Goal: Task Accomplishment & Management: Manage account settings

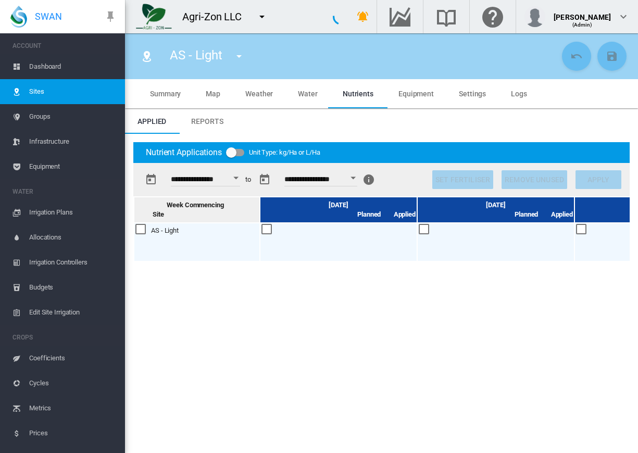
scroll to position [0, 218]
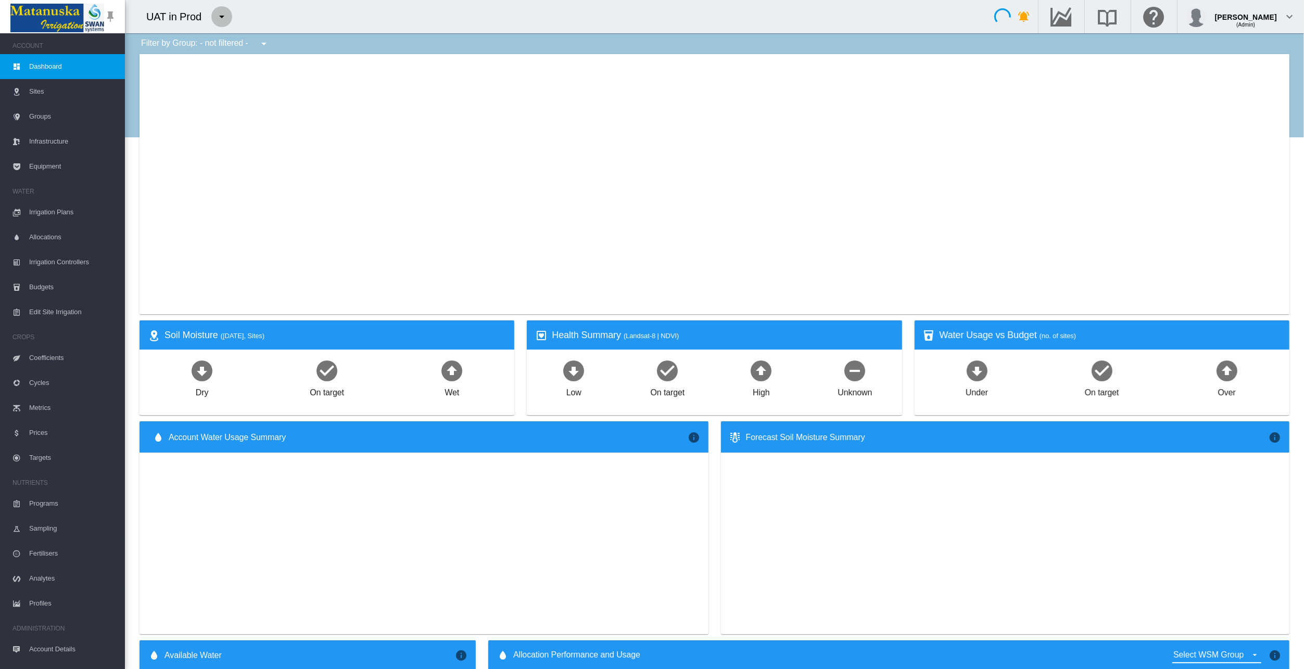
click at [221, 20] on md-icon "icon-menu-down" at bounding box center [221, 16] width 12 height 12
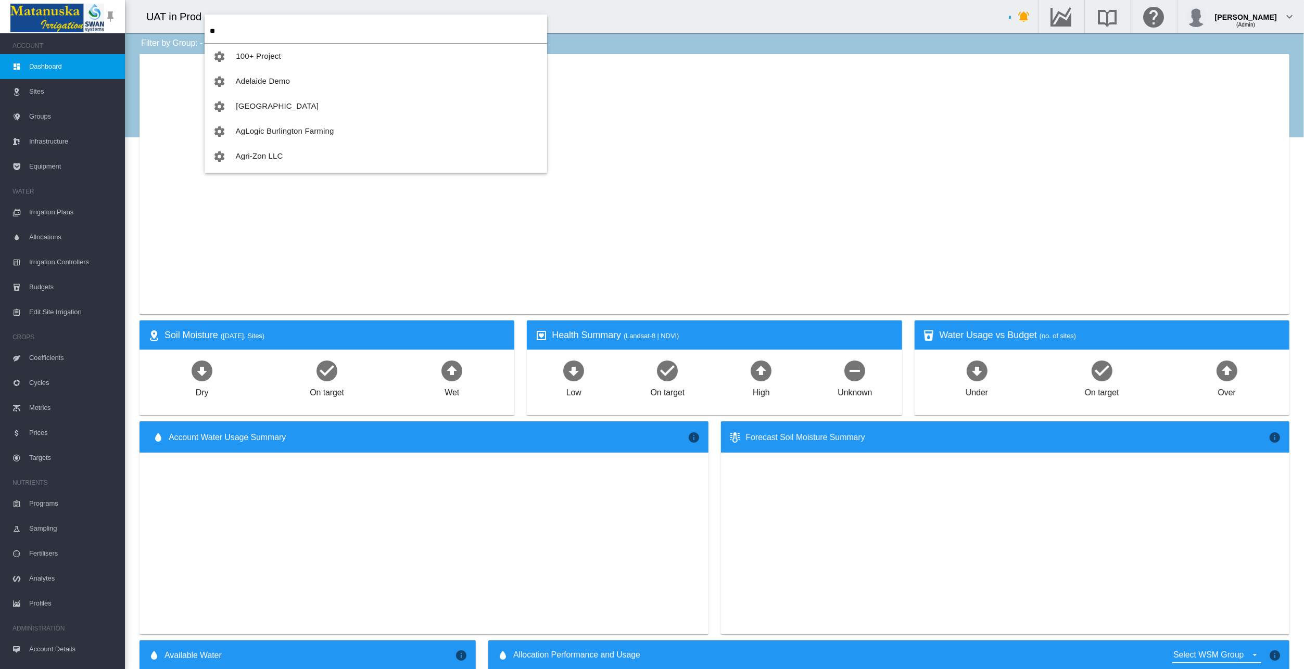
type input "***"
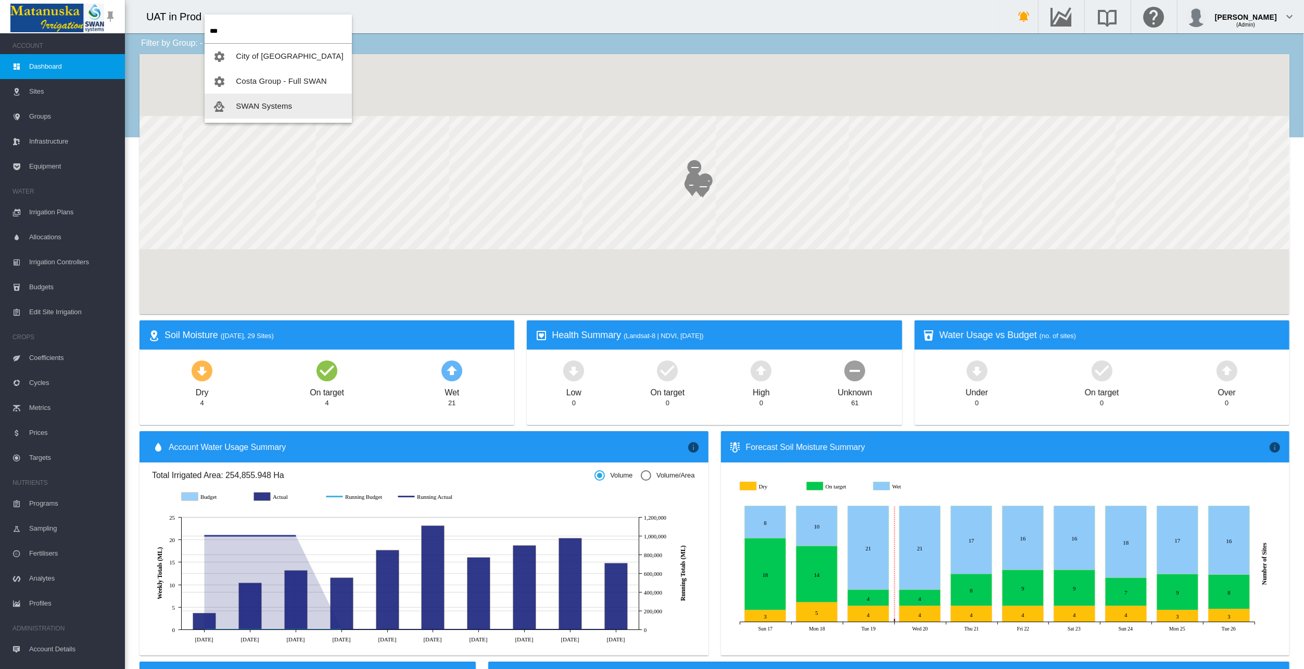
click at [246, 108] on span "SWAN Systems" at bounding box center [264, 105] width 56 height 9
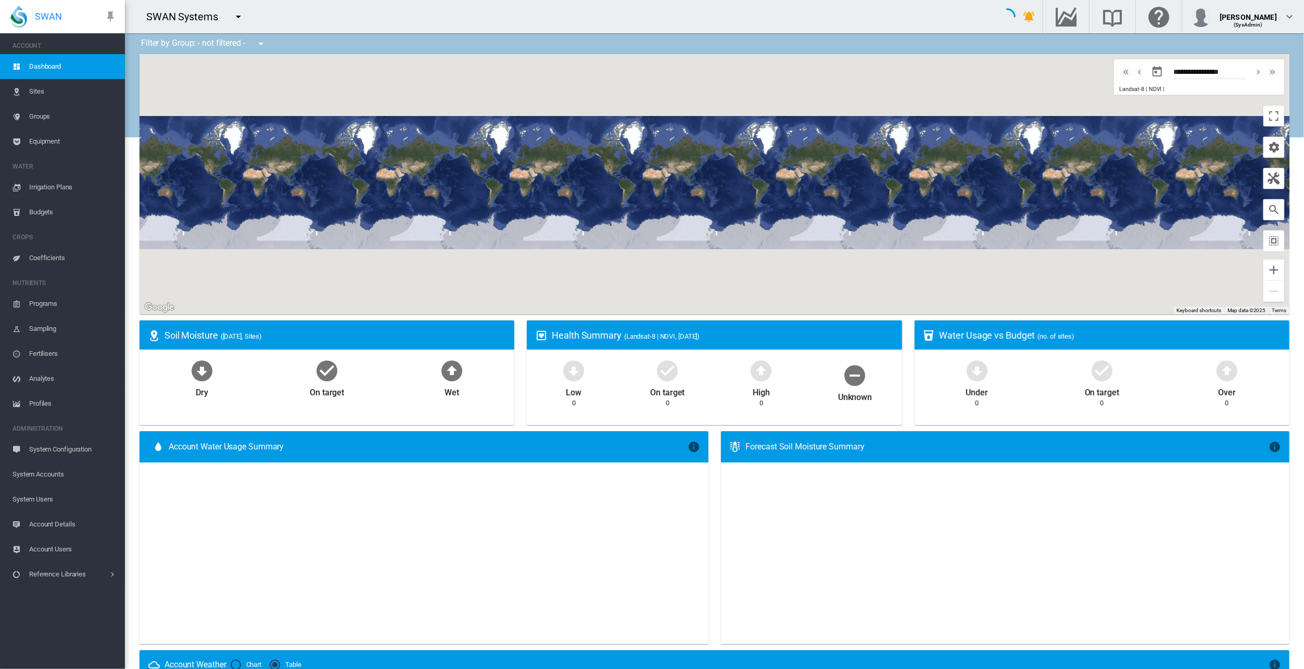
click at [60, 550] on span "Account Users" at bounding box center [72, 549] width 87 height 25
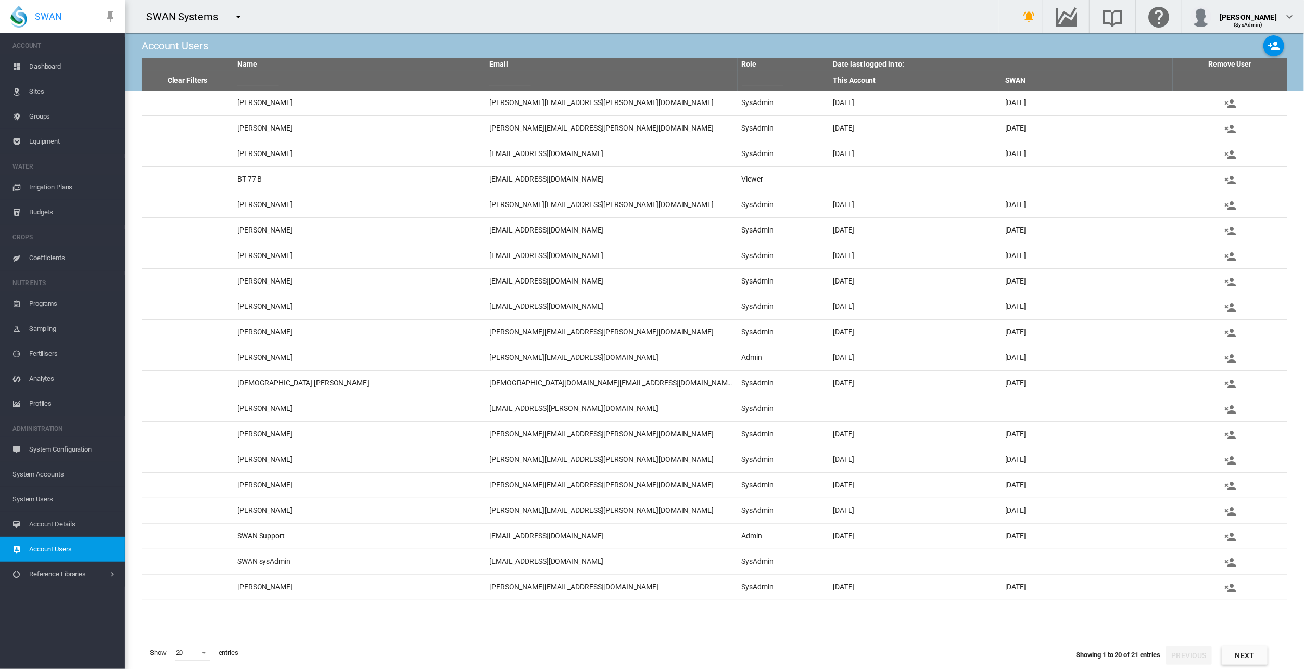
click at [54, 493] on span "System Users" at bounding box center [64, 499] width 104 height 25
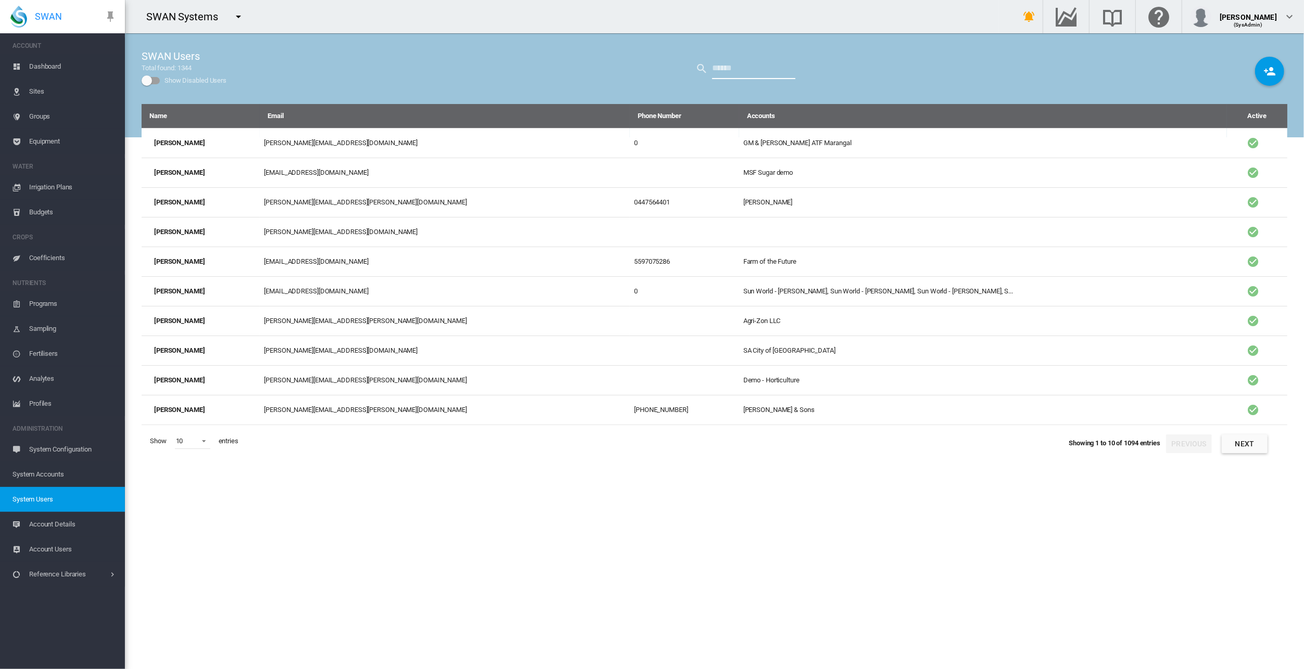
click at [724, 75] on input "text" at bounding box center [753, 68] width 83 height 21
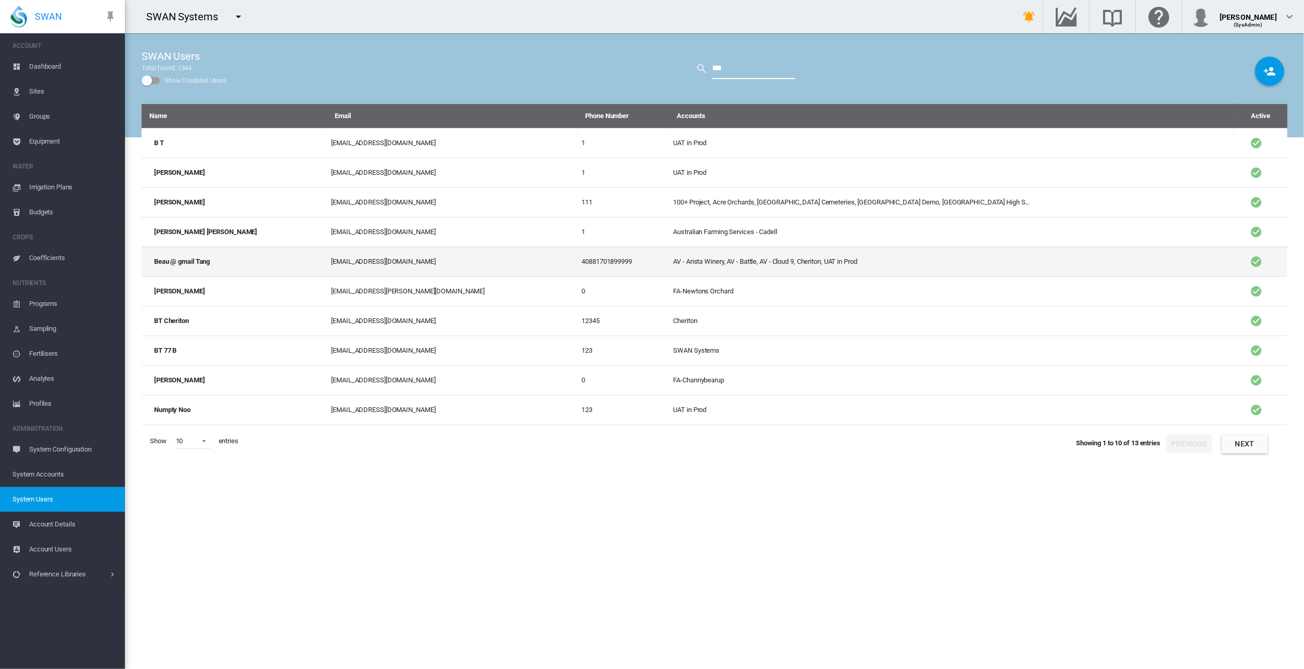
type input "***"
click at [190, 256] on td "Beau @ gmail Tang" at bounding box center [234, 262] width 185 height 30
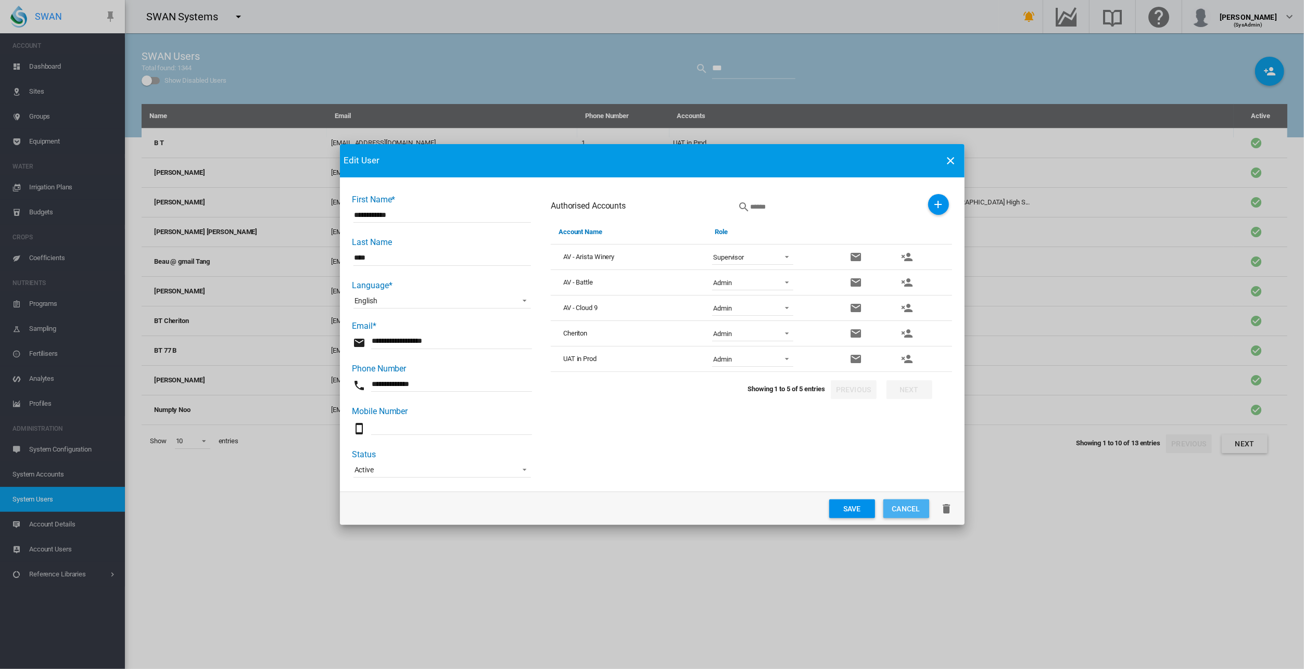
click at [917, 510] on button "Cancel" at bounding box center [906, 509] width 46 height 19
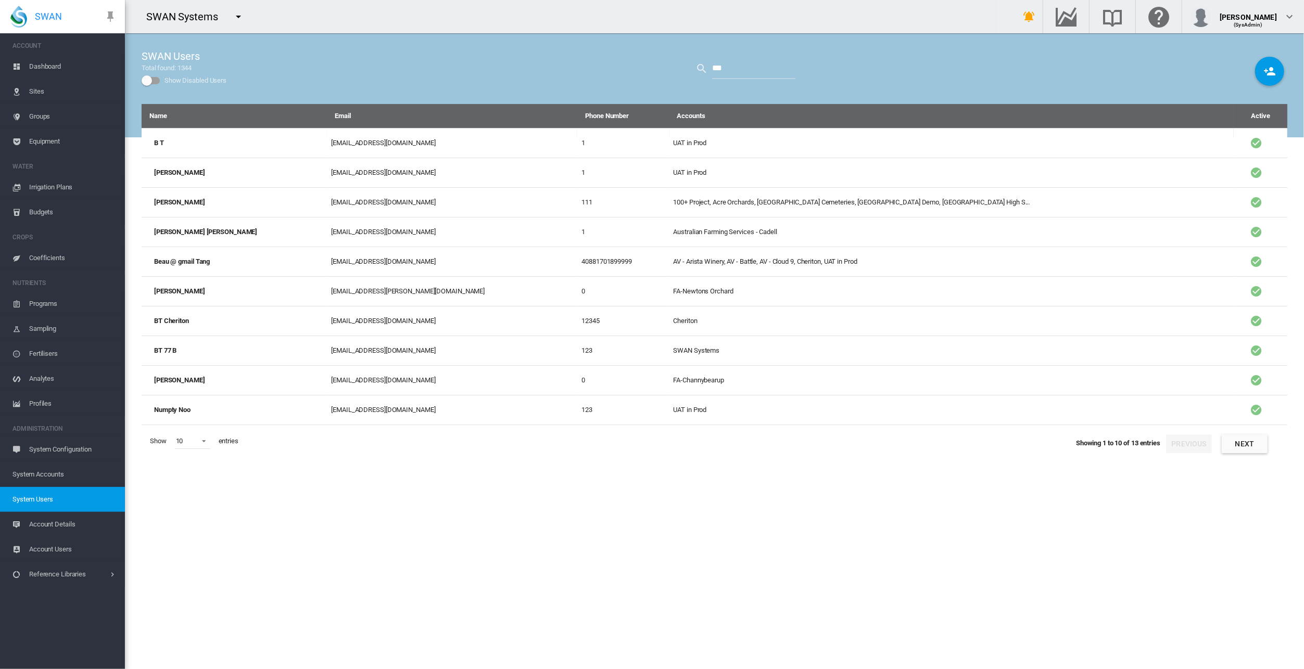
click at [58, 472] on span "System Accounts" at bounding box center [64, 474] width 104 height 25
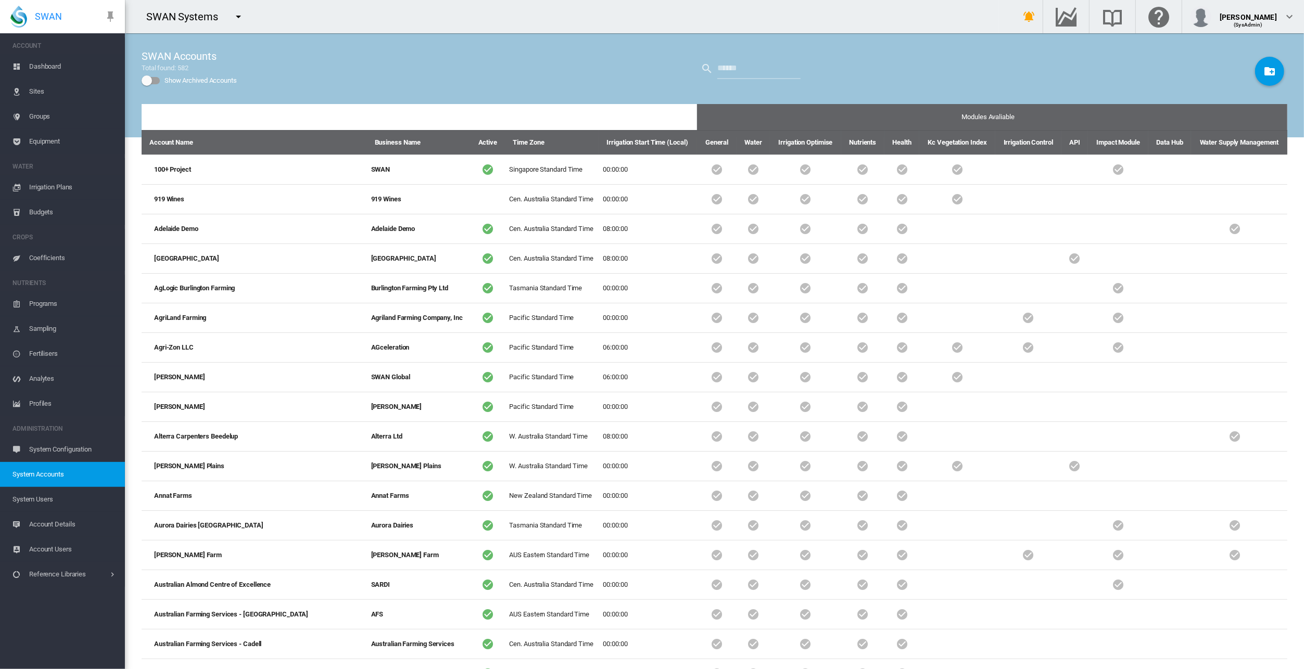
click at [26, 498] on span "System Users" at bounding box center [64, 499] width 104 height 25
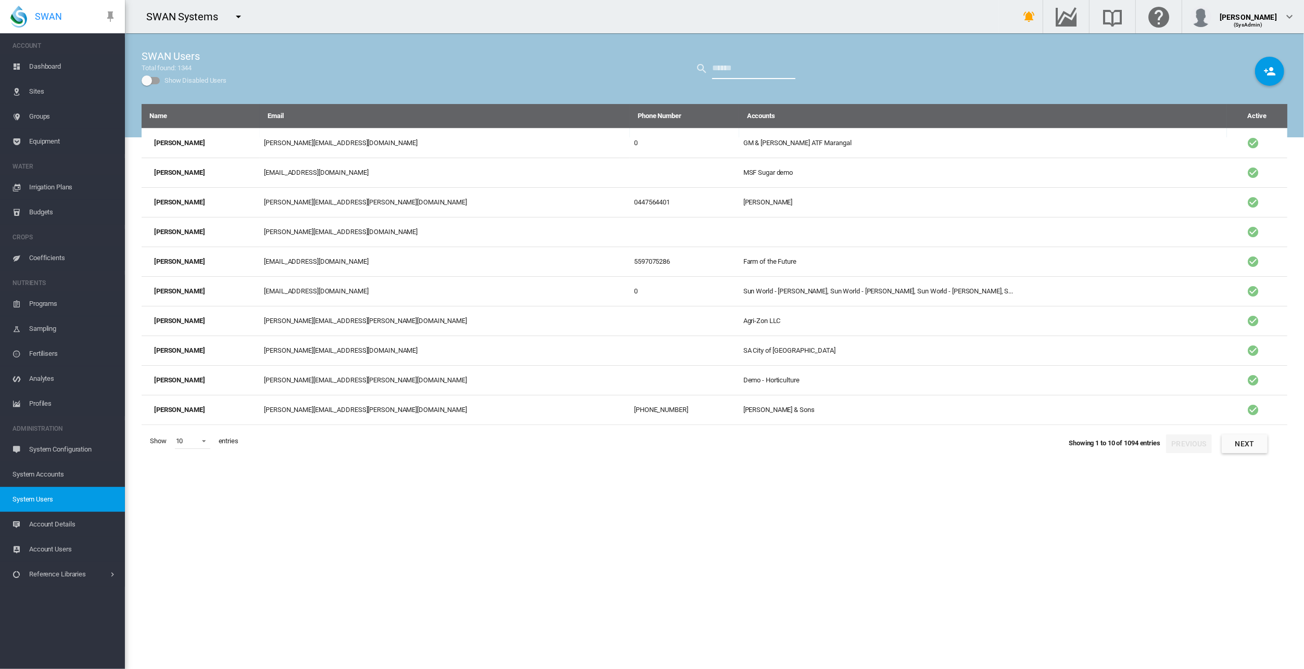
click at [749, 68] on input "text" at bounding box center [753, 68] width 83 height 21
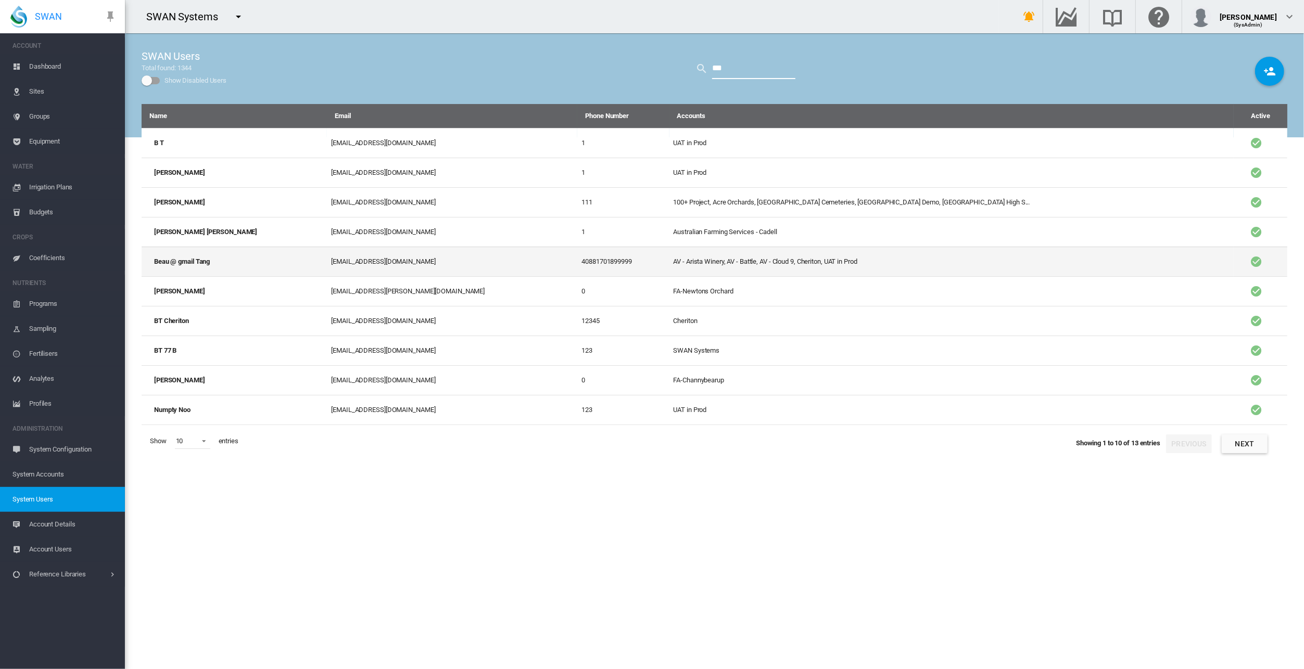
type input "***"
click at [189, 261] on td "Beau @ gmail Tang" at bounding box center [234, 262] width 185 height 30
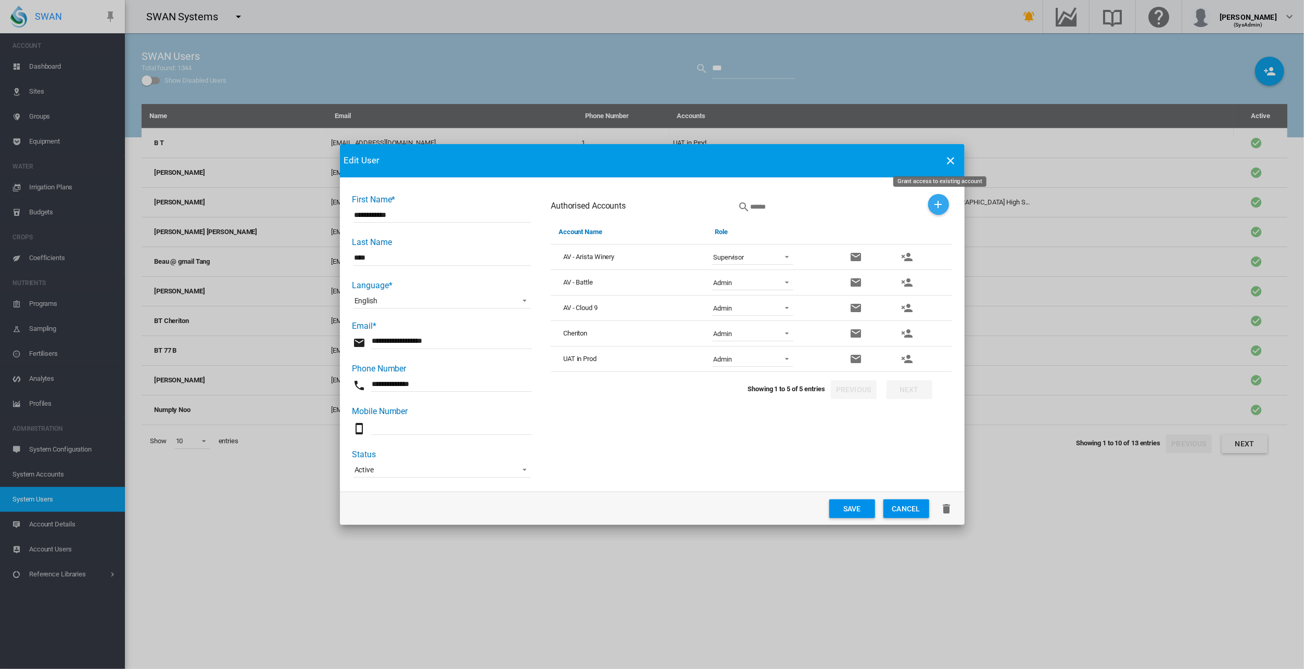
click at [940, 204] on md-icon "icon-plus" at bounding box center [938, 204] width 12 height 12
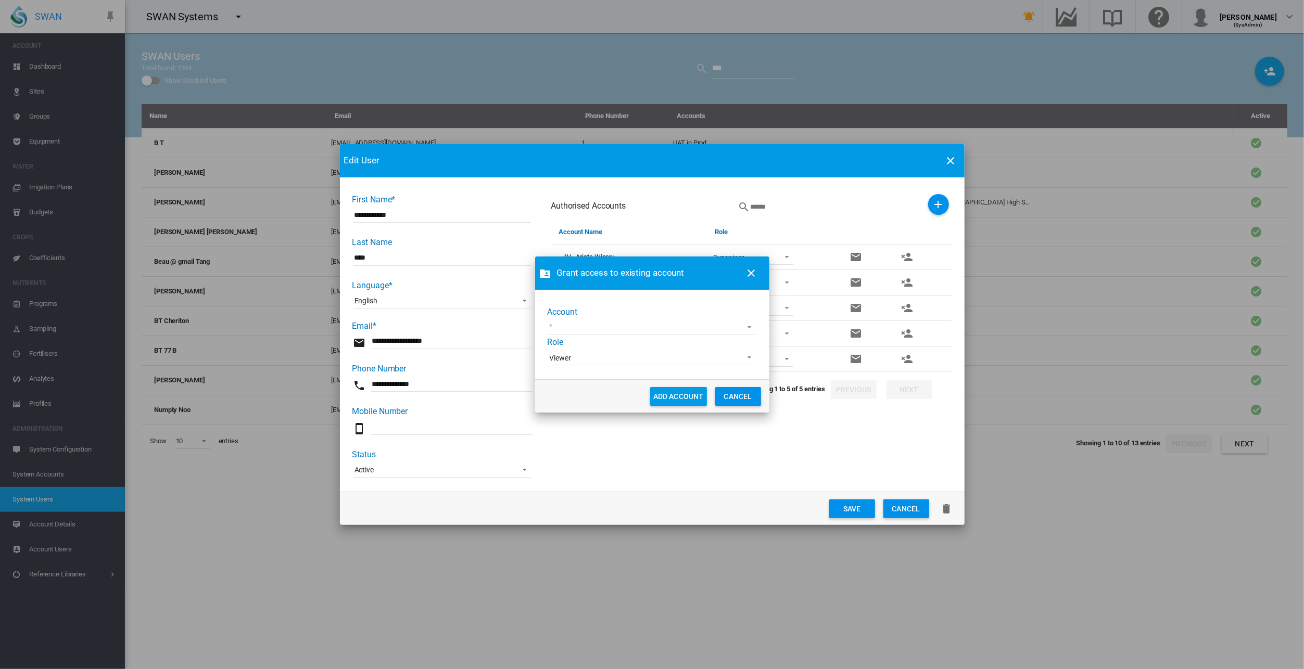
click at [611, 326] on md-select "100+ Project [GEOGRAPHIC_DATA] Demo [GEOGRAPHIC_DATA] AgLogic Burlington Farmin…" at bounding box center [652, 328] width 207 height 16
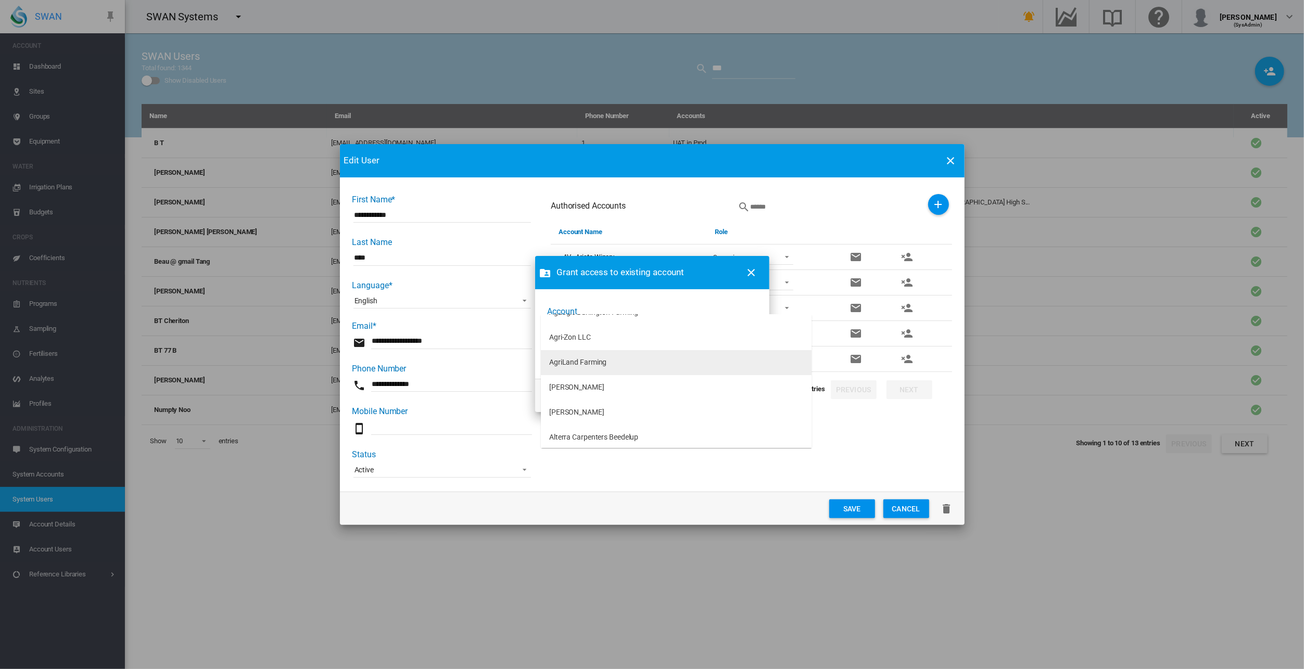
scroll to position [104, 0]
click at [585, 398] on div "[PERSON_NAME]" at bounding box center [576, 398] width 55 height 10
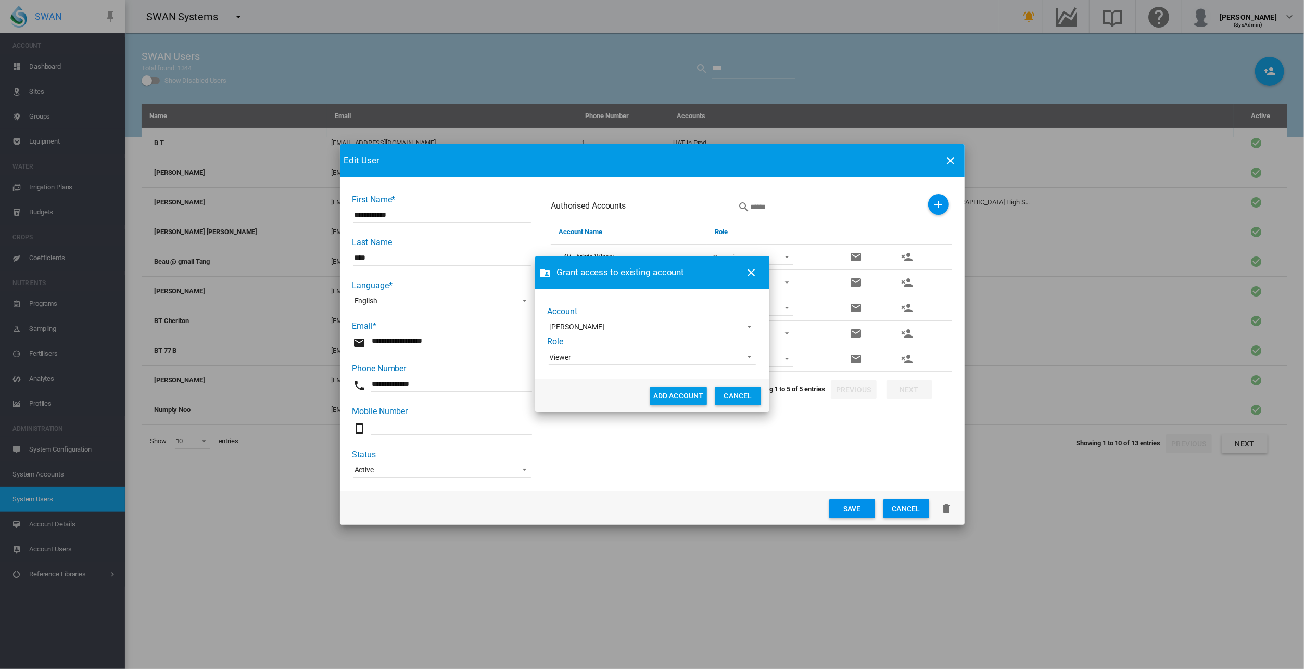
click at [595, 359] on span "Viewer" at bounding box center [644, 358] width 188 height 10
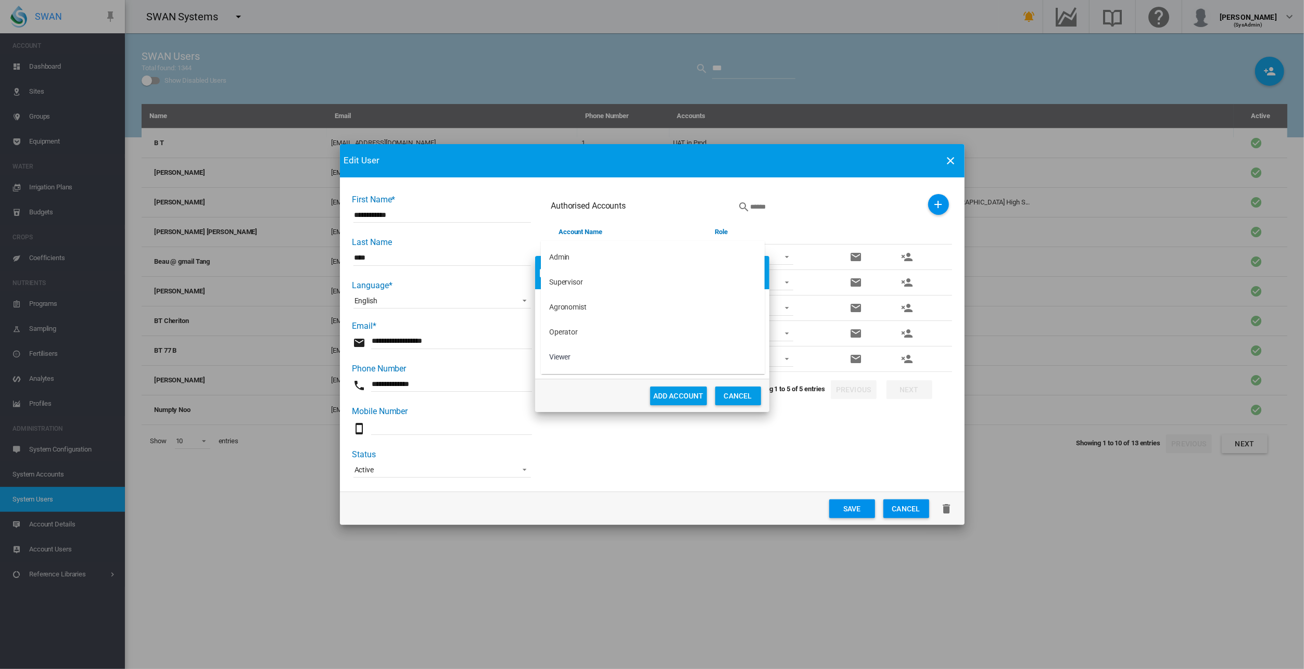
click at [682, 396] on md-backdrop at bounding box center [652, 334] width 1304 height 669
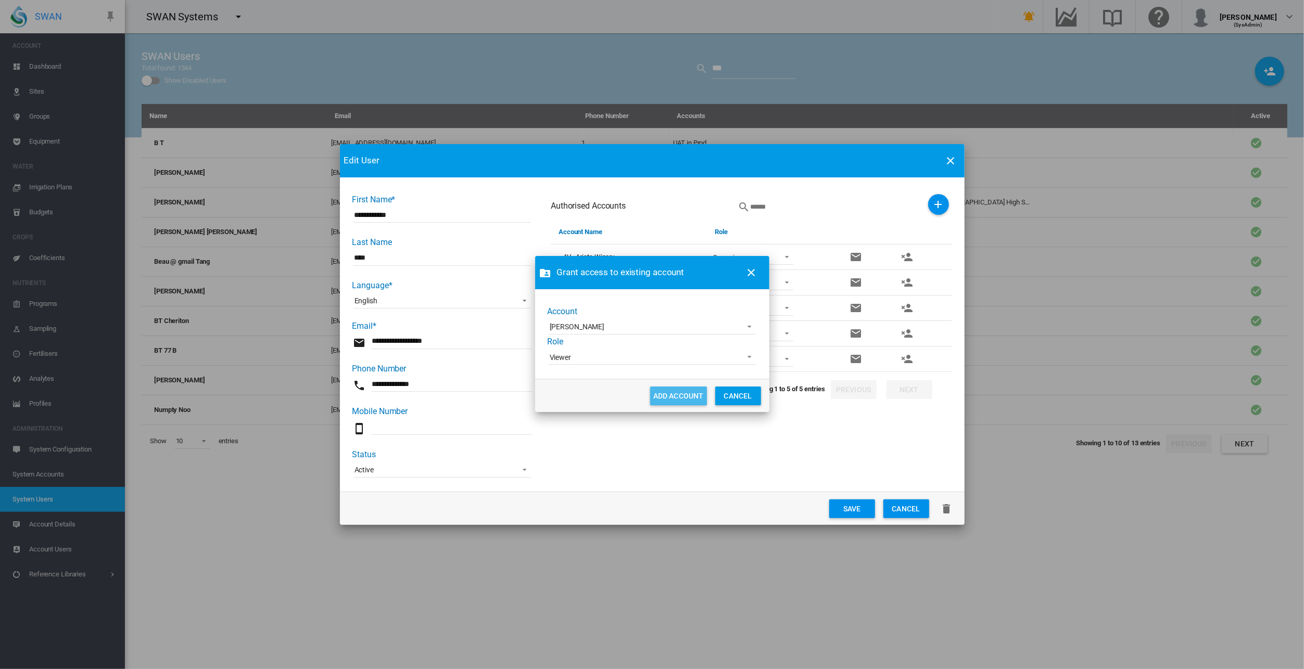
click at [682, 396] on button "ADD ACCOUNT" at bounding box center [678, 396] width 57 height 19
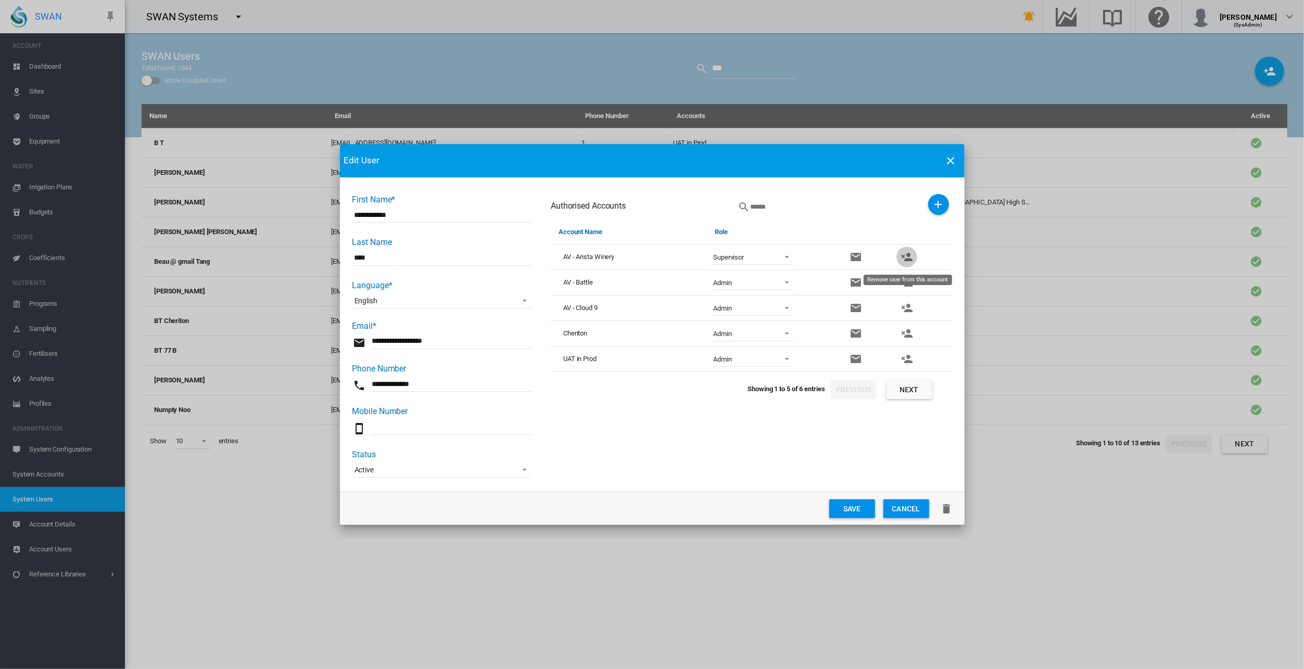
click at [908, 259] on md-icon "icon-account-remove" at bounding box center [906, 257] width 12 height 12
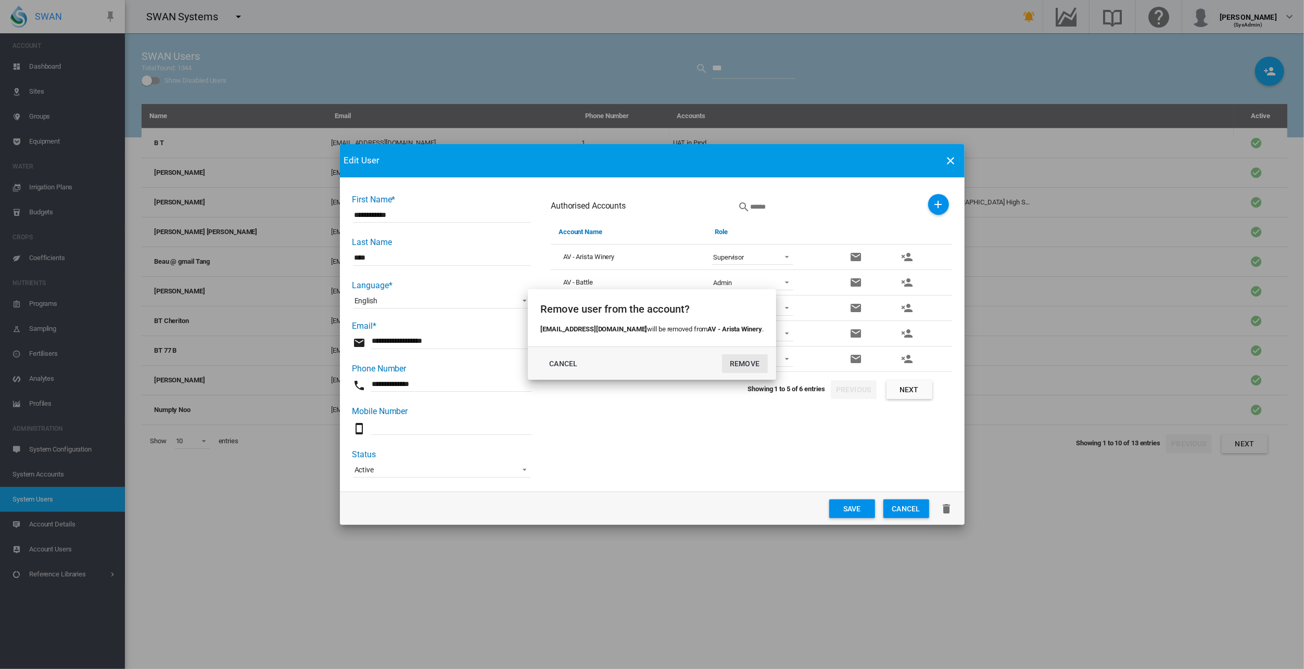
click at [727, 365] on button "REMOVE" at bounding box center [745, 363] width 46 height 19
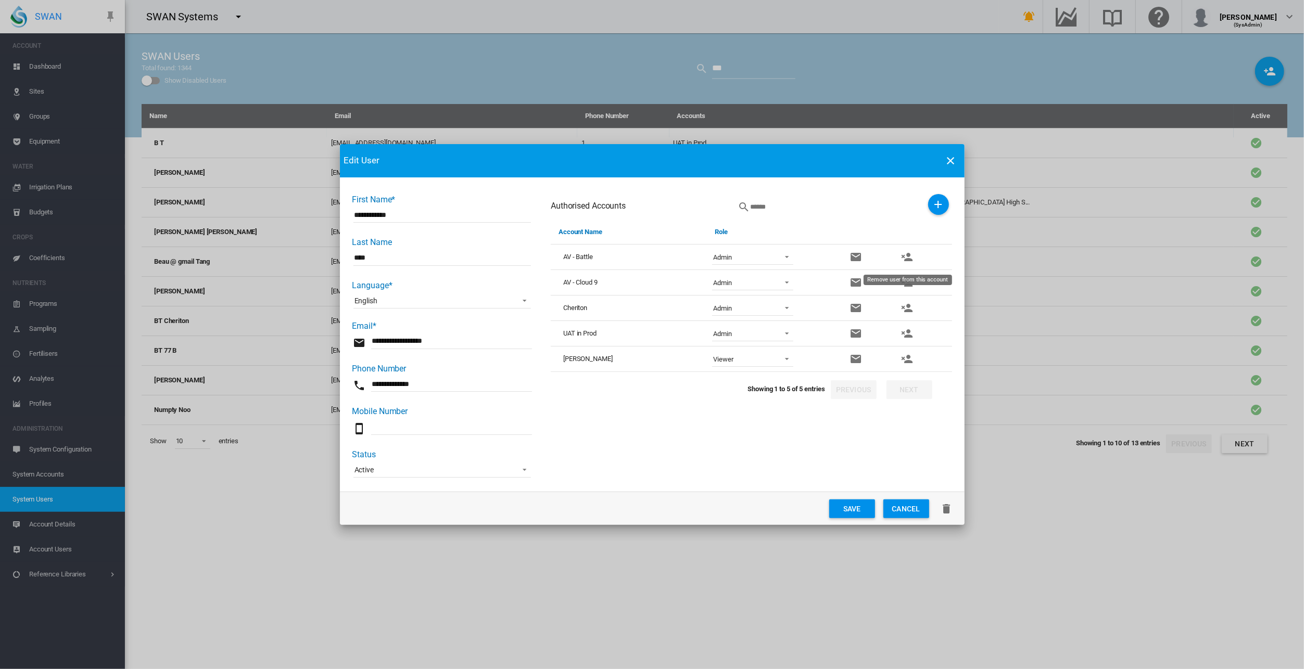
click at [906, 256] on md-icon "icon-account-remove" at bounding box center [906, 257] width 12 height 12
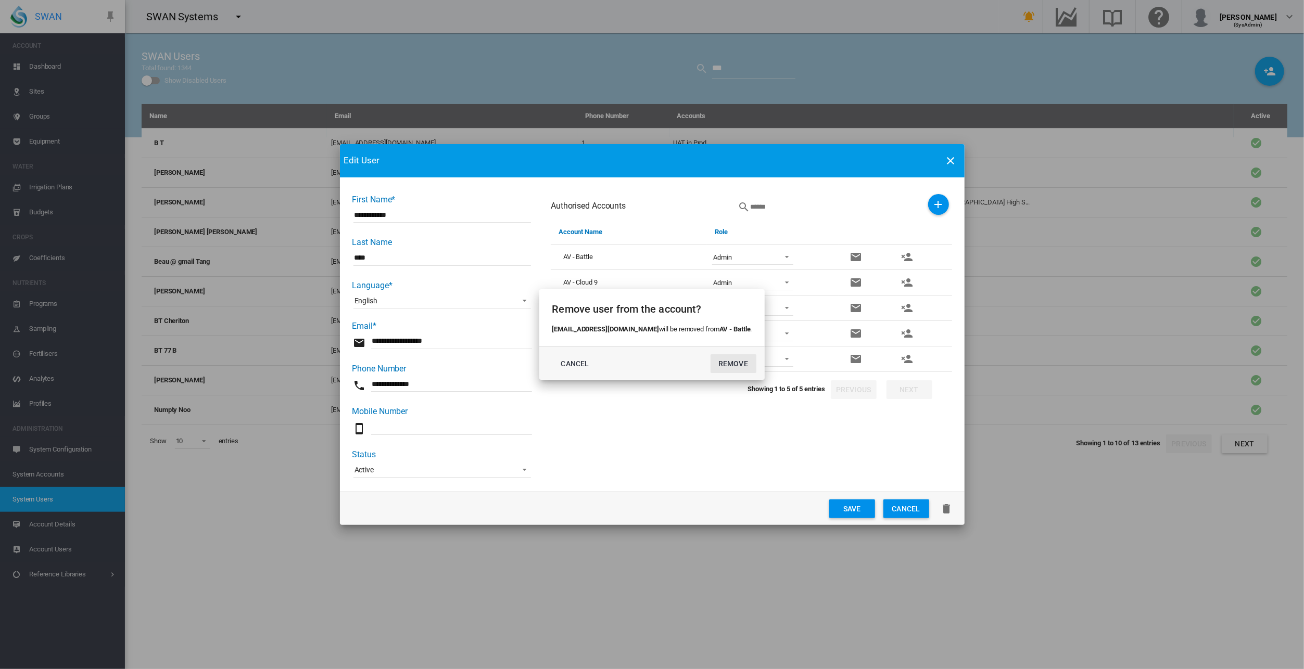
click at [728, 361] on button "REMOVE" at bounding box center [733, 363] width 46 height 19
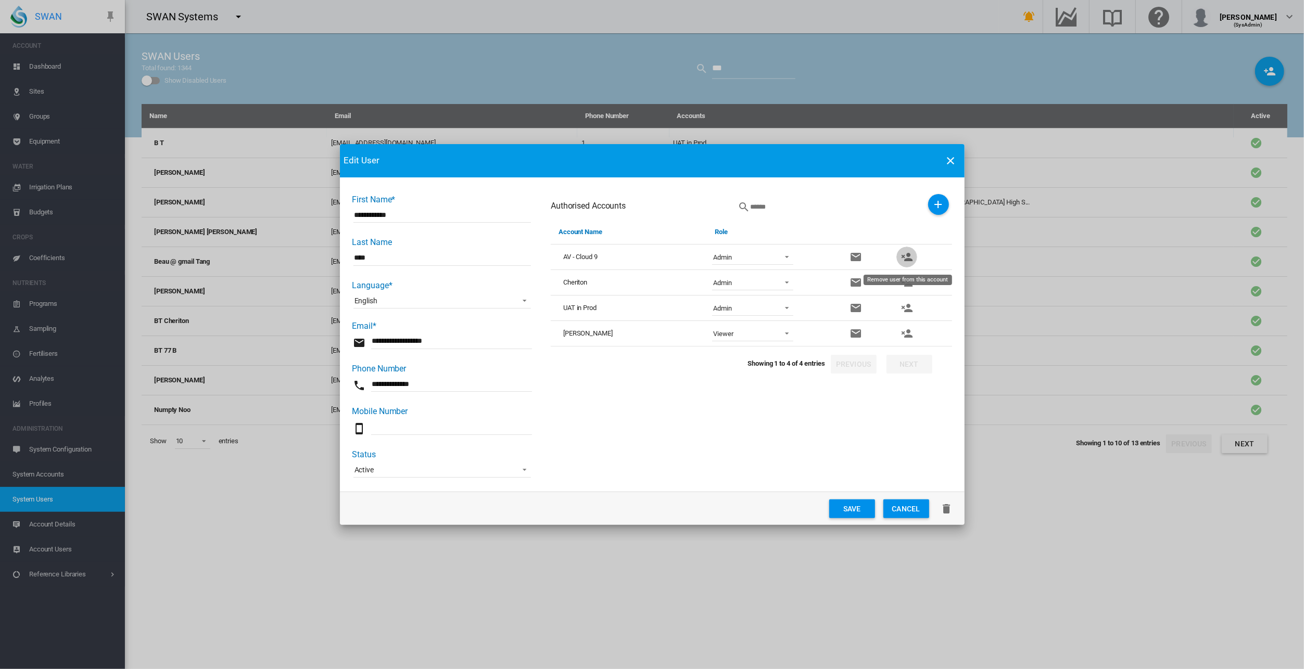
click at [908, 259] on md-icon "icon-account-remove" at bounding box center [906, 257] width 12 height 12
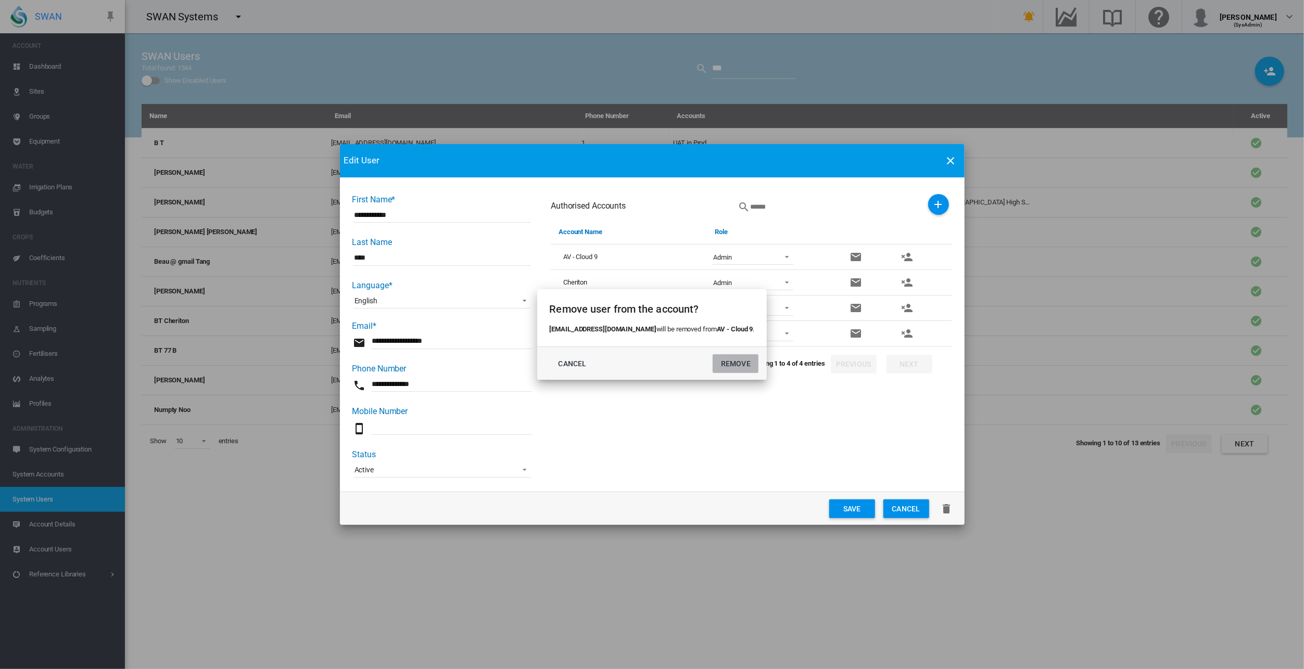
click at [715, 361] on button "REMOVE" at bounding box center [736, 363] width 46 height 19
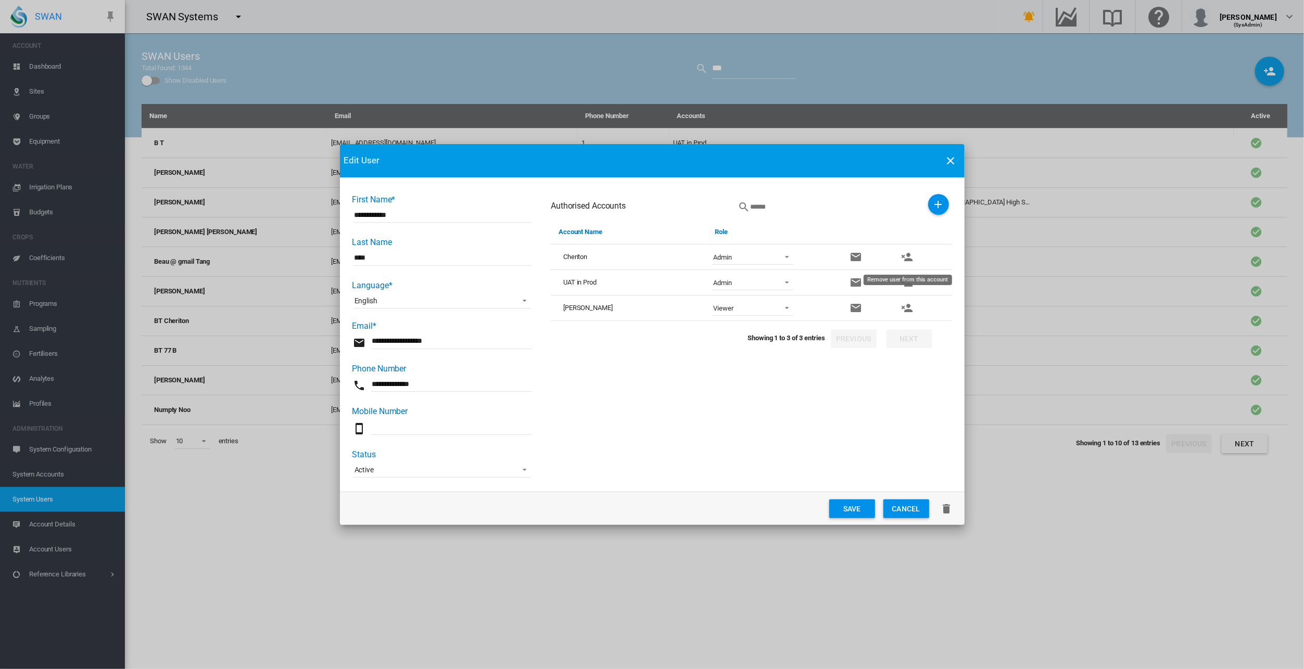
click at [910, 256] on md-icon "icon-account-remove" at bounding box center [906, 257] width 12 height 12
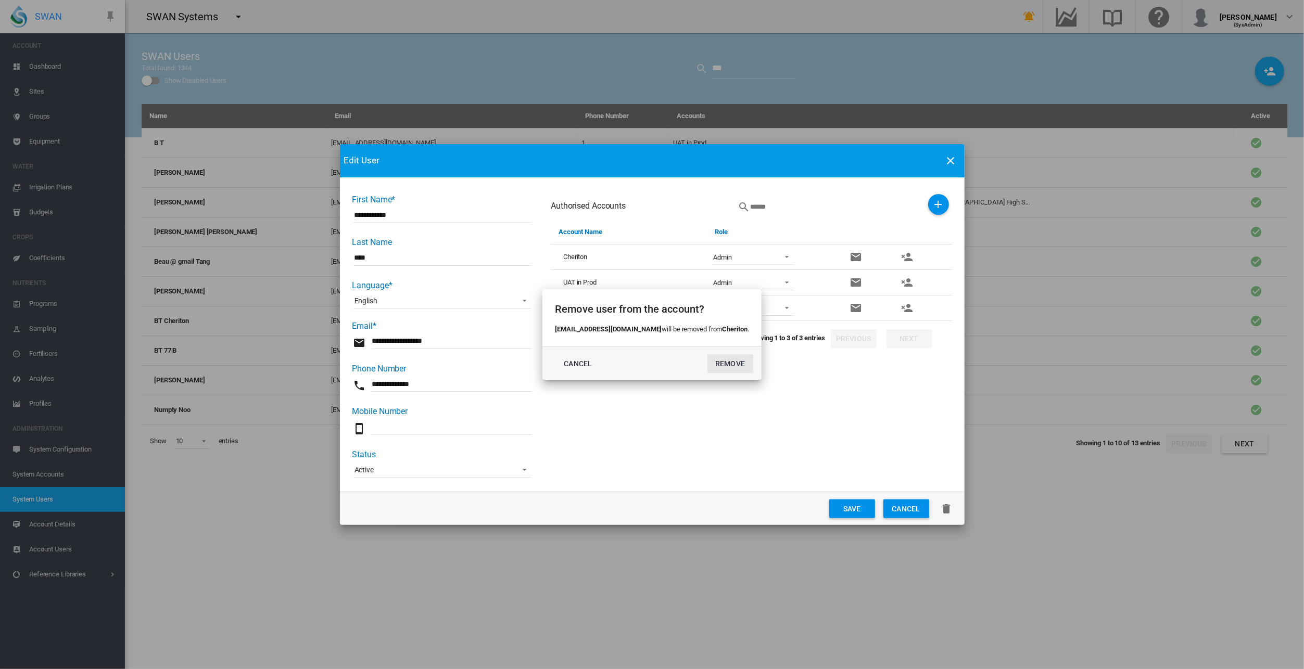
click at [720, 359] on button "REMOVE" at bounding box center [730, 363] width 46 height 19
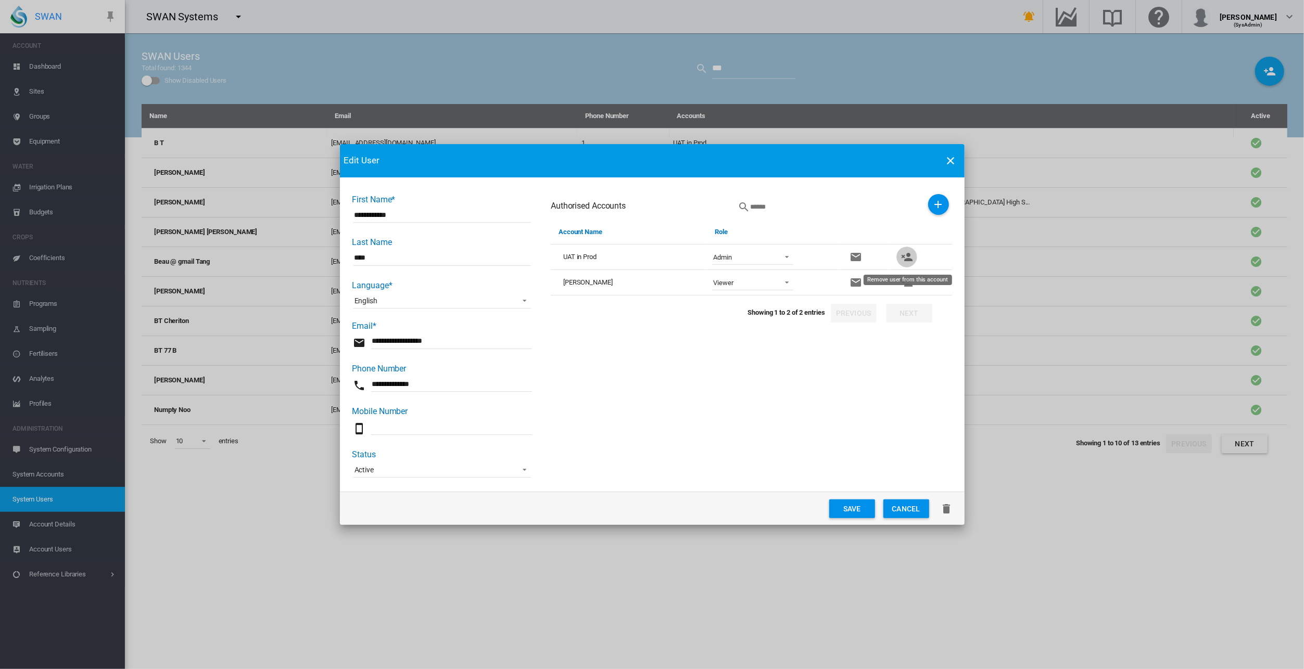
click at [908, 256] on md-icon "icon-account-remove" at bounding box center [906, 257] width 12 height 12
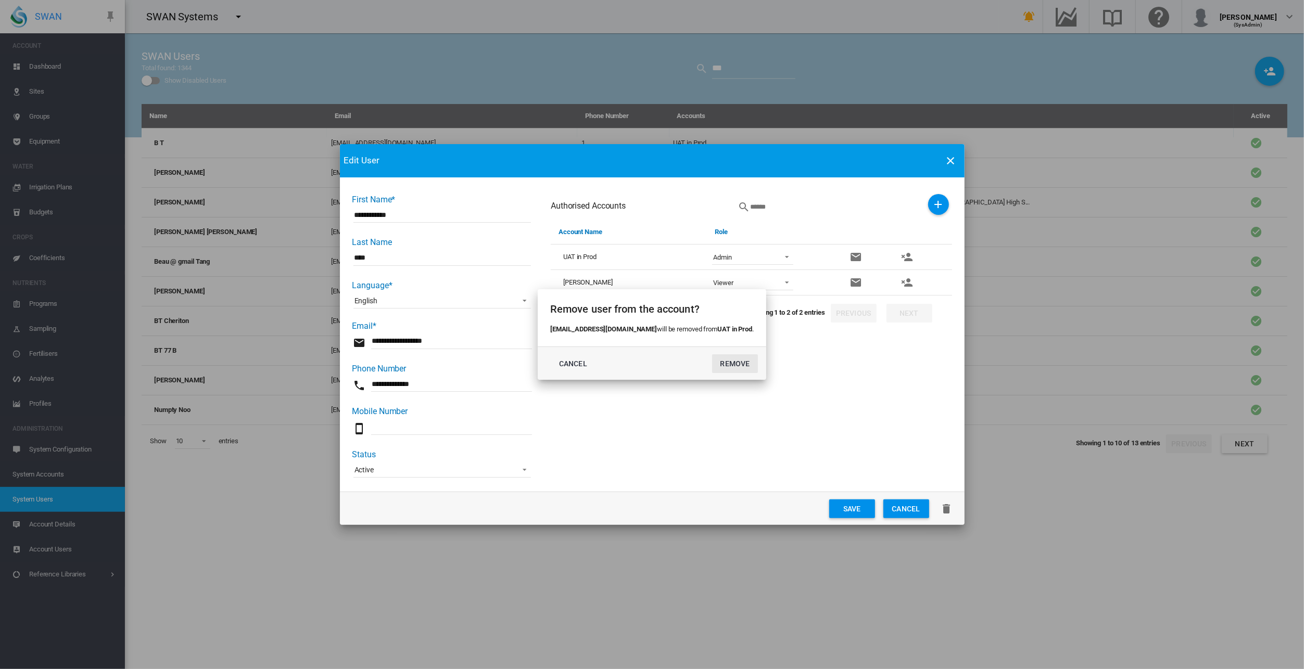
click at [712, 363] on button "REMOVE" at bounding box center [735, 363] width 46 height 19
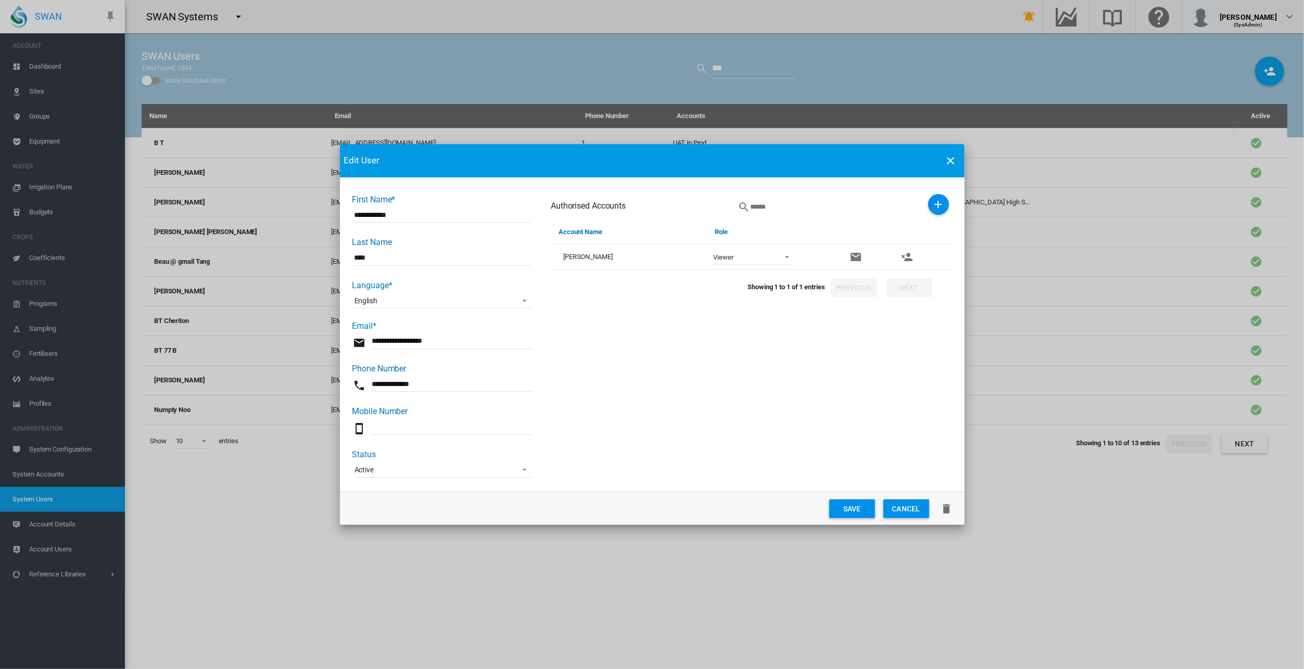
click at [846, 508] on button "Save" at bounding box center [852, 509] width 46 height 19
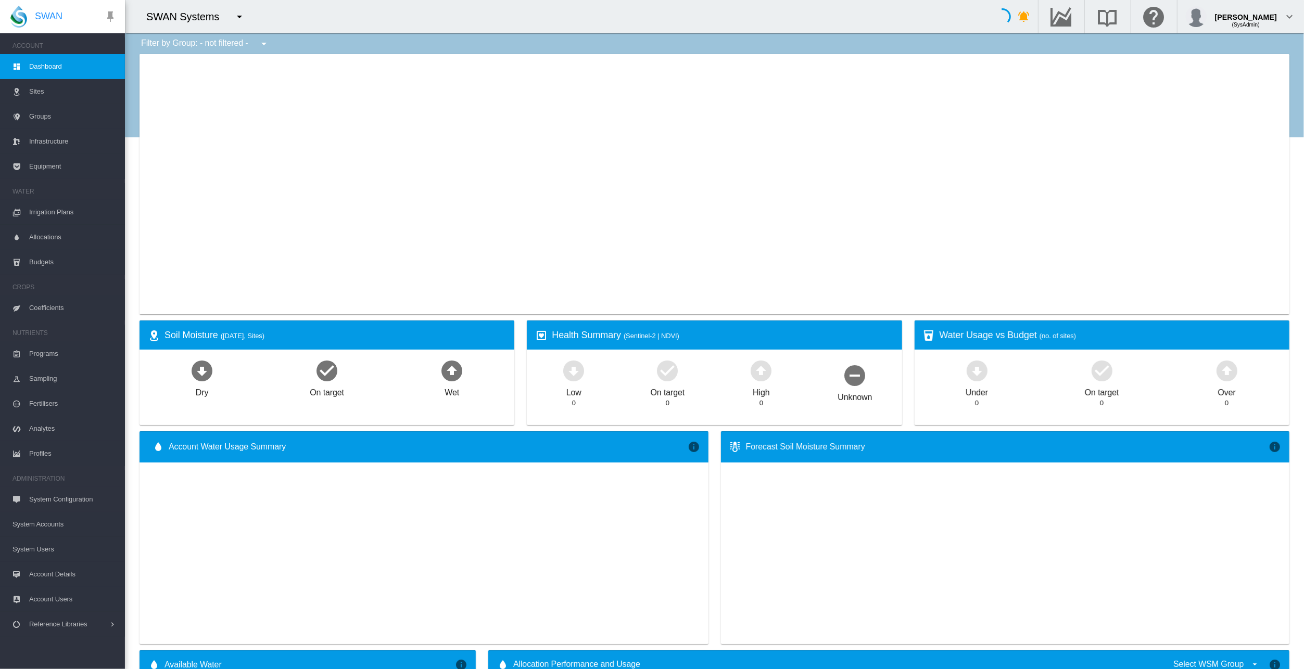
drag, startPoint x: 55, startPoint y: 552, endPoint x: 59, endPoint y: 549, distance: 5.6
click at [55, 552] on span "System Users" at bounding box center [64, 549] width 104 height 25
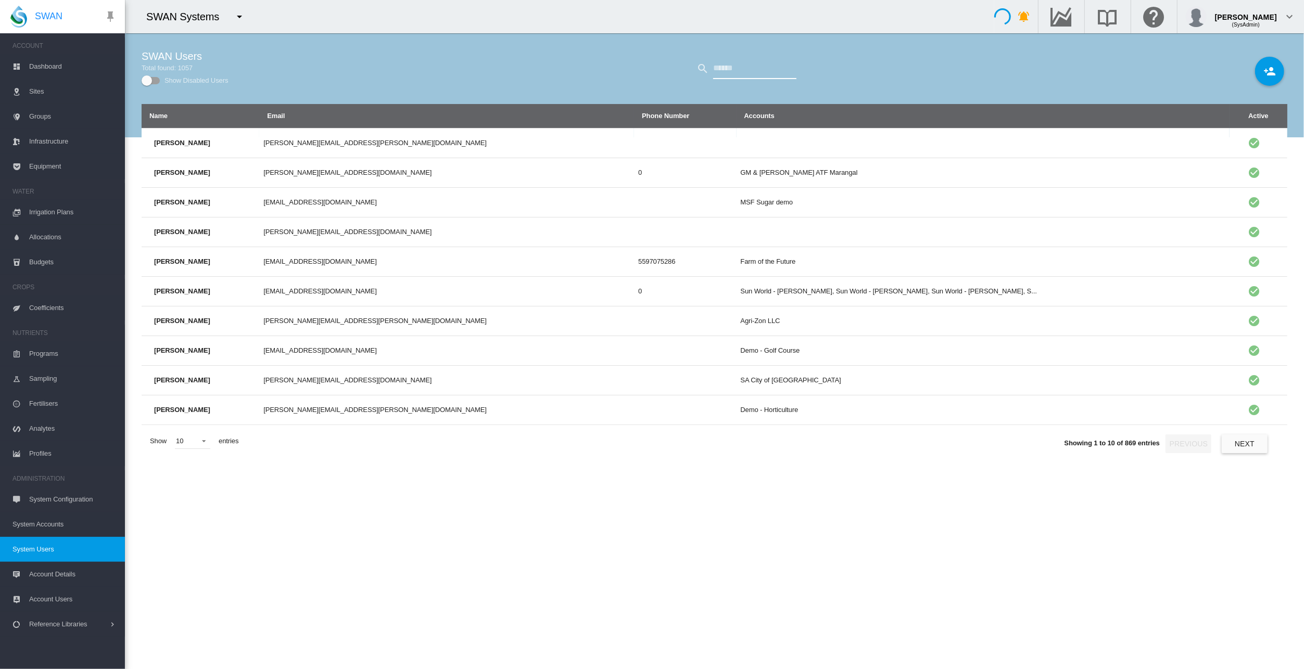
click at [753, 73] on input "text" at bounding box center [754, 68] width 83 height 21
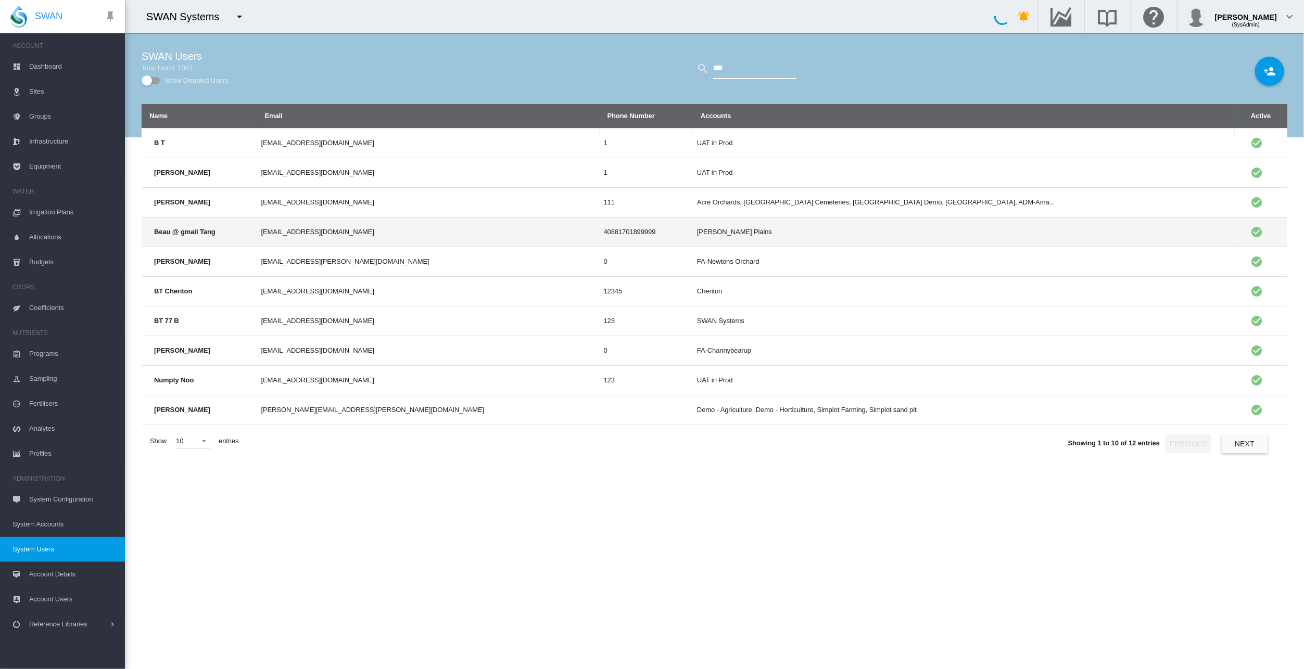
type input "***"
click at [196, 236] on td "Beau @ gmail Tang" at bounding box center [199, 232] width 115 height 30
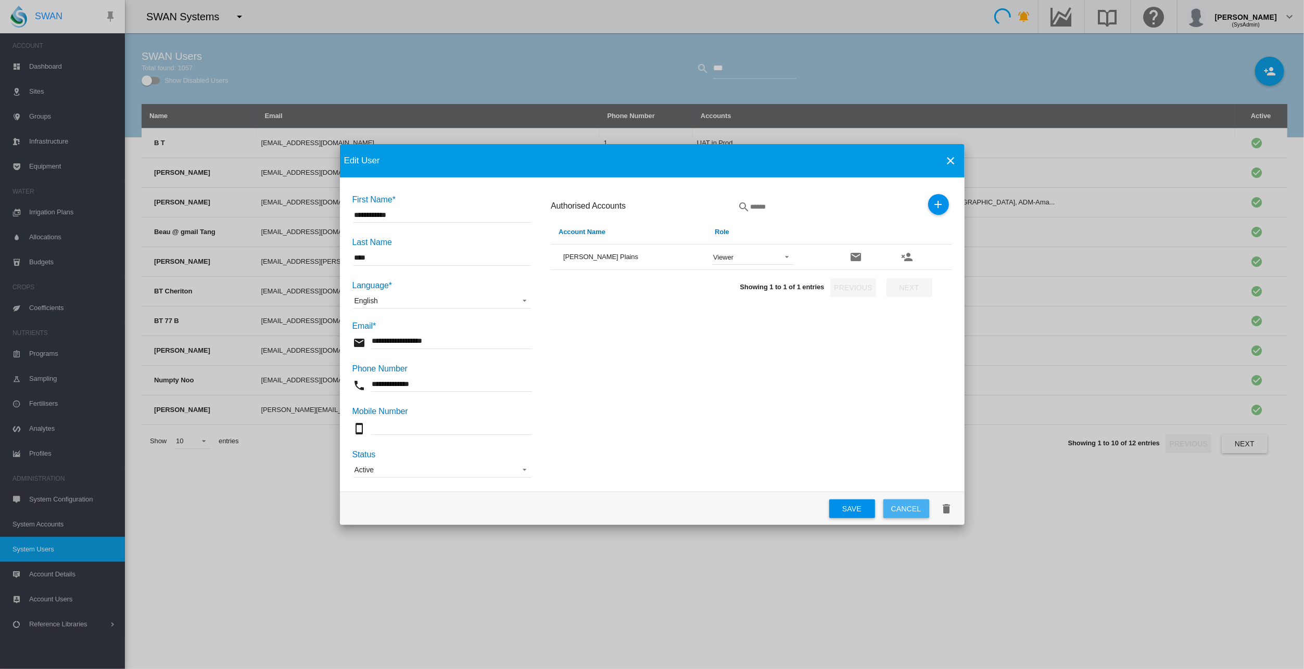
click at [915, 509] on button "Cancel" at bounding box center [906, 509] width 46 height 19
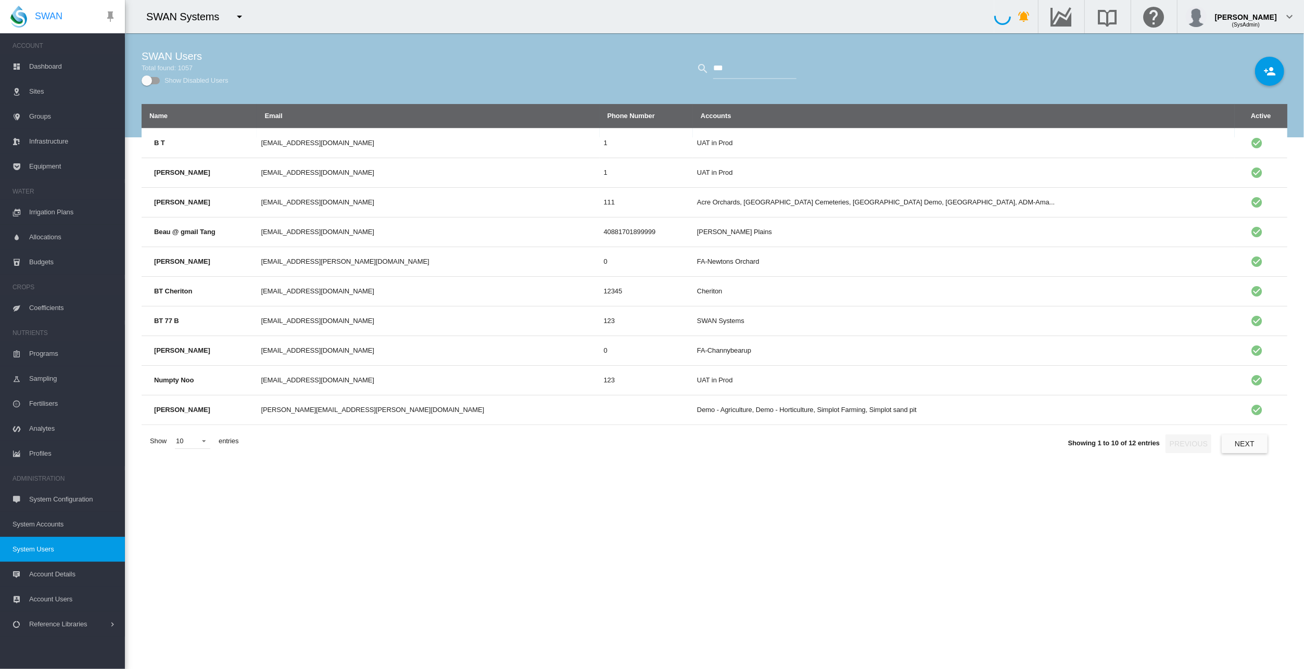
click at [54, 526] on span "System Accounts" at bounding box center [64, 524] width 104 height 25
